Goal: Find contact information: Find contact information

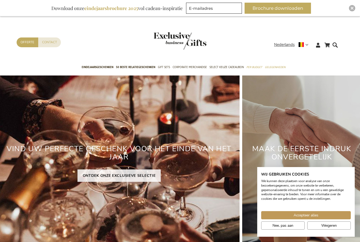
click at [109, 65] on span "Eindejaarsgeschenken" at bounding box center [98, 67] width 32 height 6
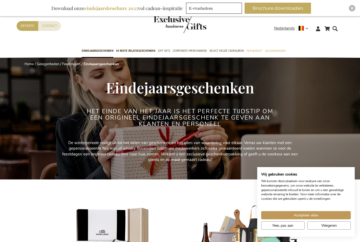
click at [287, 5] on button "Brochure downloaden" at bounding box center [278, 8] width 67 height 11
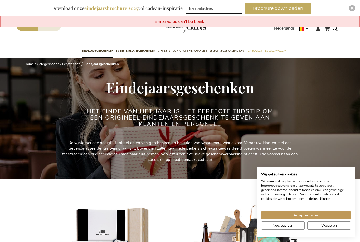
click at [270, 10] on button "Brochure downloaden" at bounding box center [278, 8] width 67 height 11
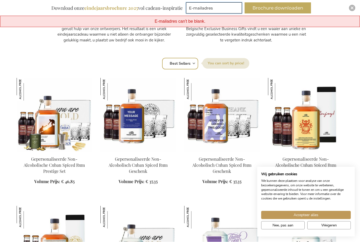
scroll to position [310, 0]
click at [311, 218] on span "Accepteer alles" at bounding box center [306, 215] width 25 height 6
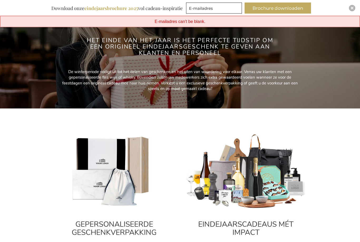
scroll to position [71, 0]
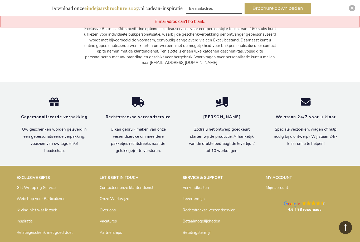
scroll to position [2951, 0]
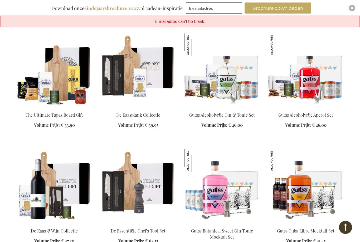
scroll to position [2201, 0]
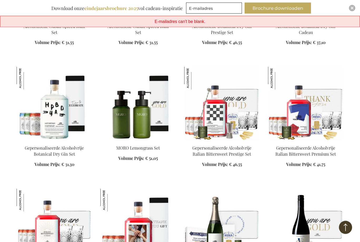
scroll to position [1838, 0]
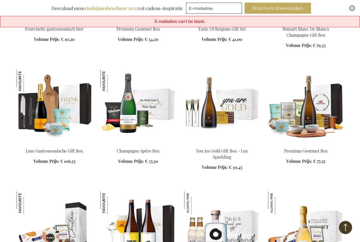
scroll to position [1183, 0]
click at [184, 24] on div "E-mailadres can't be blank." at bounding box center [180, 22] width 360 height 12
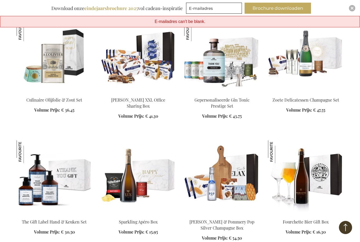
scroll to position [868, 0]
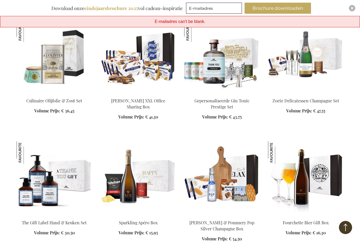
click at [273, 11] on button "Brochure downloaden" at bounding box center [278, 8] width 67 height 11
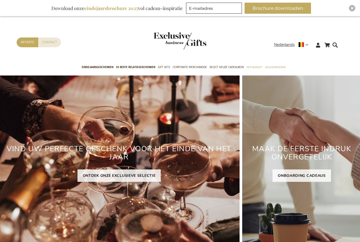
click at [54, 44] on link "Contact" at bounding box center [49, 42] width 23 height 10
